Goal: Navigation & Orientation: Understand site structure

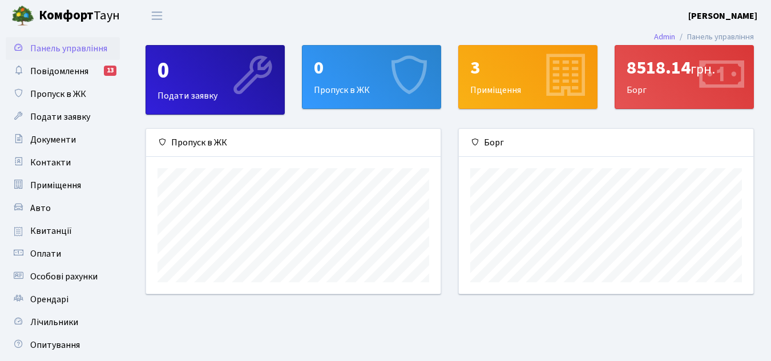
scroll to position [165, 294]
click at [48, 79] on link "Повідомлення 13" at bounding box center [63, 71] width 114 height 23
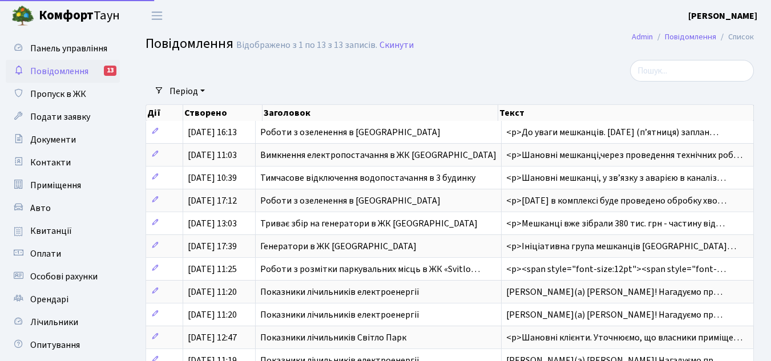
select select "25"
click at [50, 73] on span "Повідомлення" at bounding box center [59, 71] width 58 height 13
select select "25"
click at [55, 141] on span "Документи" at bounding box center [53, 140] width 46 height 13
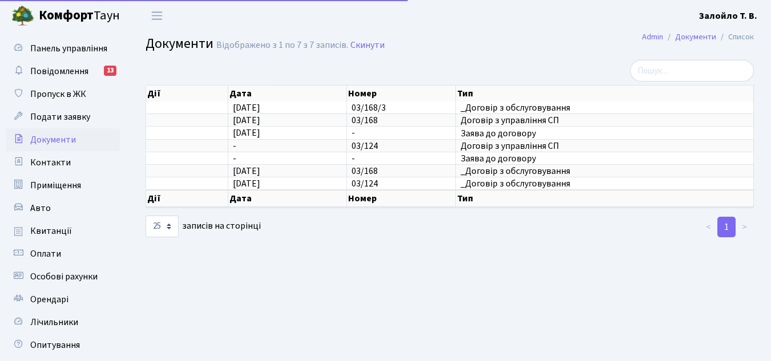
select select "25"
click at [44, 248] on span "Оплати" at bounding box center [45, 254] width 31 height 13
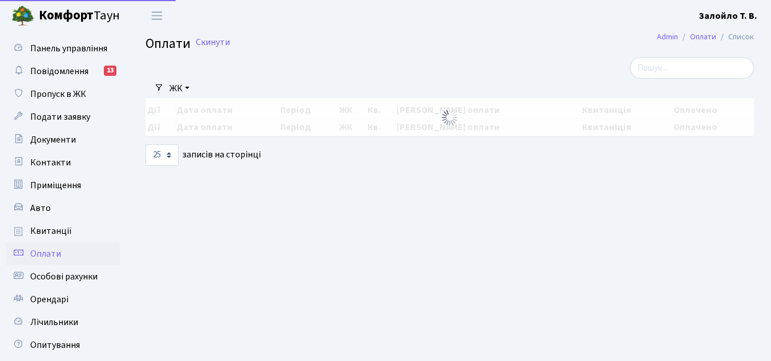
select select "25"
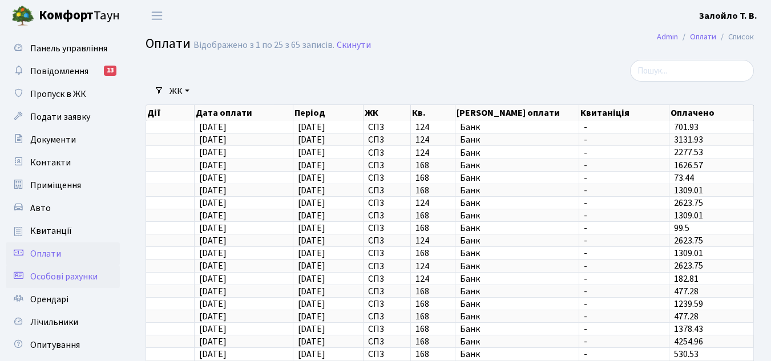
click at [39, 282] on span "Особові рахунки" at bounding box center [63, 276] width 67 height 13
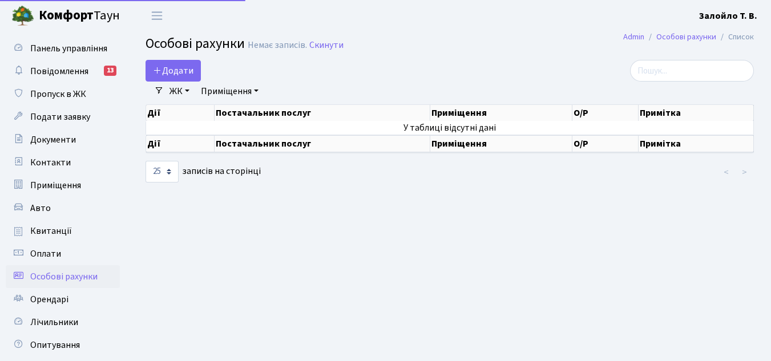
select select "25"
click at [189, 92] on link "ЖК" at bounding box center [179, 91] width 29 height 19
click at [252, 94] on link "Приміщення" at bounding box center [229, 91] width 67 height 19
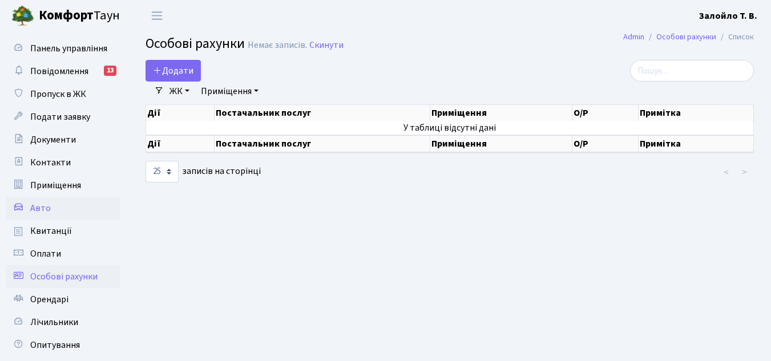
click at [50, 209] on link "Авто" at bounding box center [63, 208] width 114 height 23
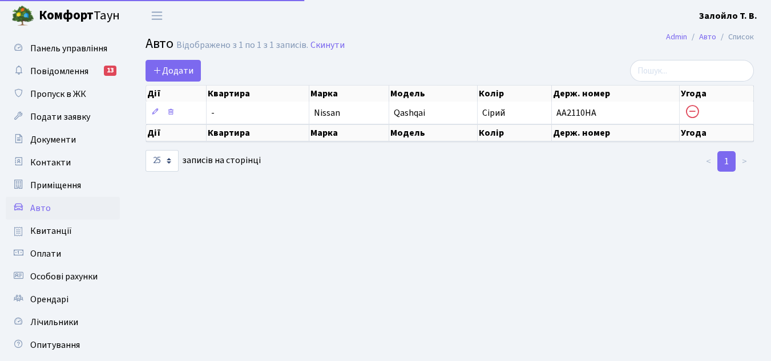
select select "25"
click at [51, 233] on span "Квитанції" at bounding box center [51, 231] width 42 height 13
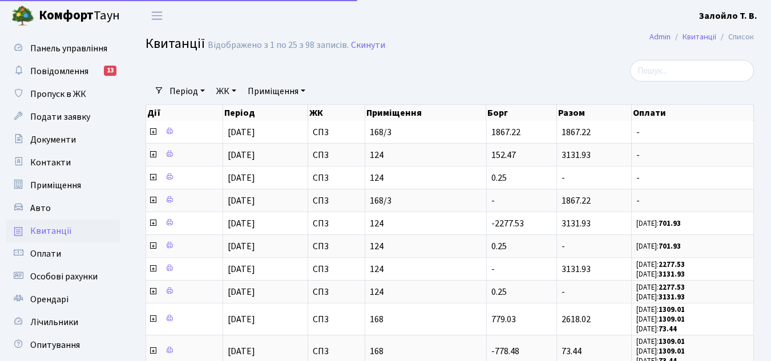
select select "25"
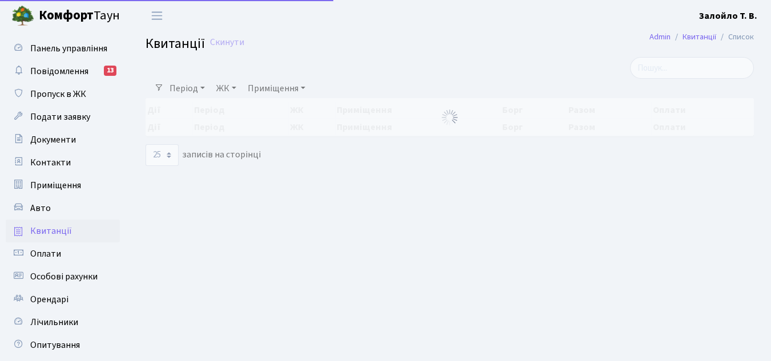
select select "25"
